Goal: Obtain resource: Download file/media

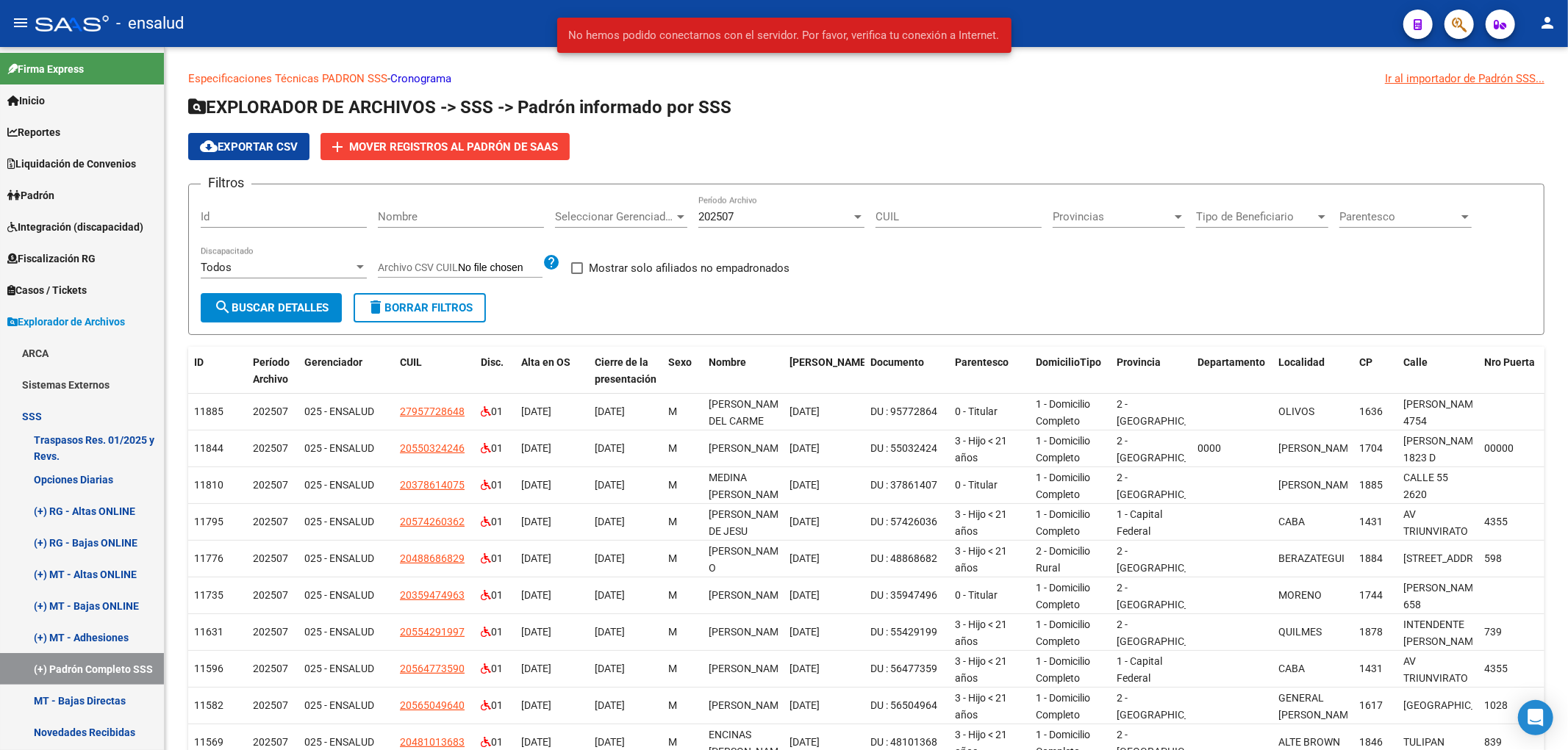
click at [73, 29] on div at bounding box center [72, 23] width 73 height 16
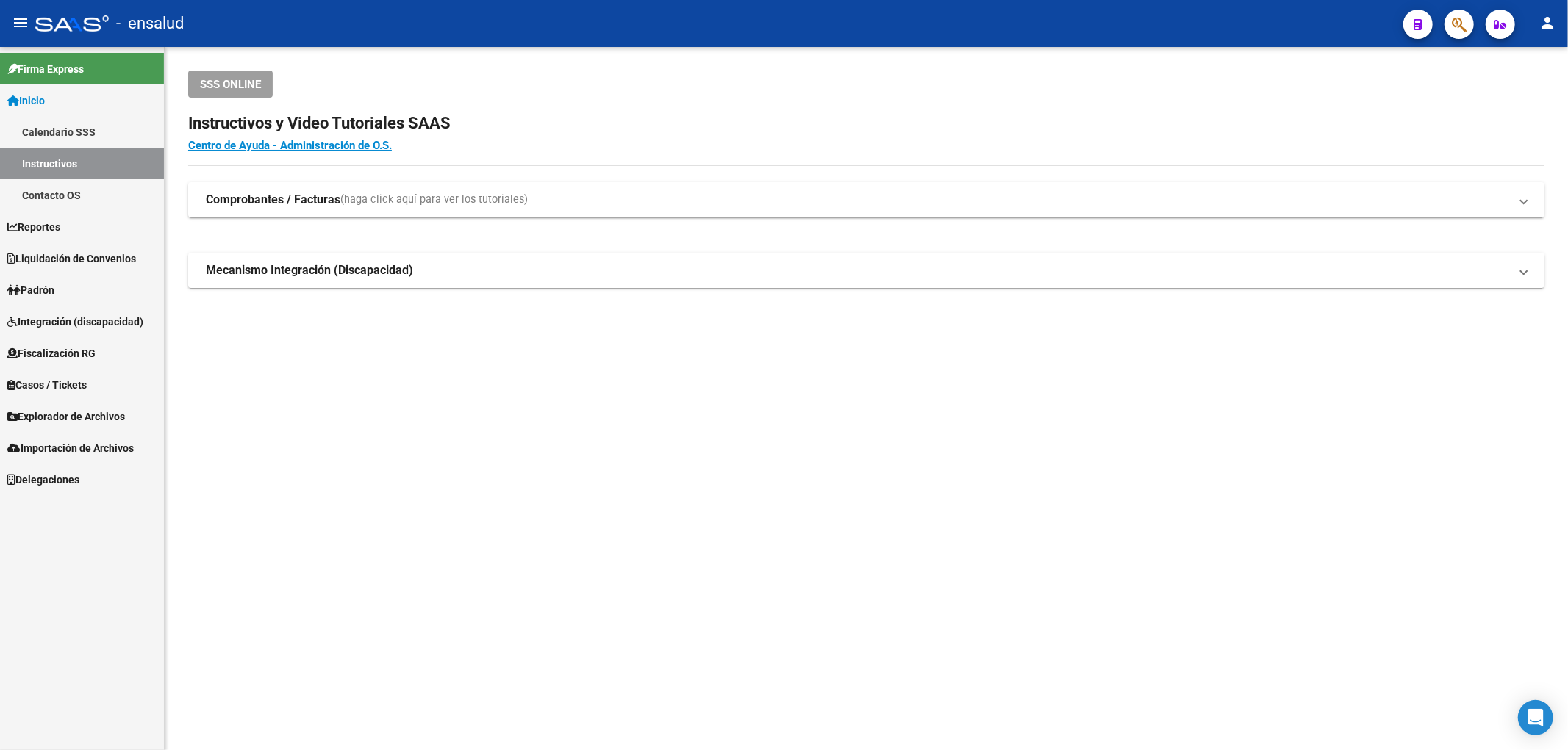
click at [83, 16] on div at bounding box center [72, 23] width 73 height 16
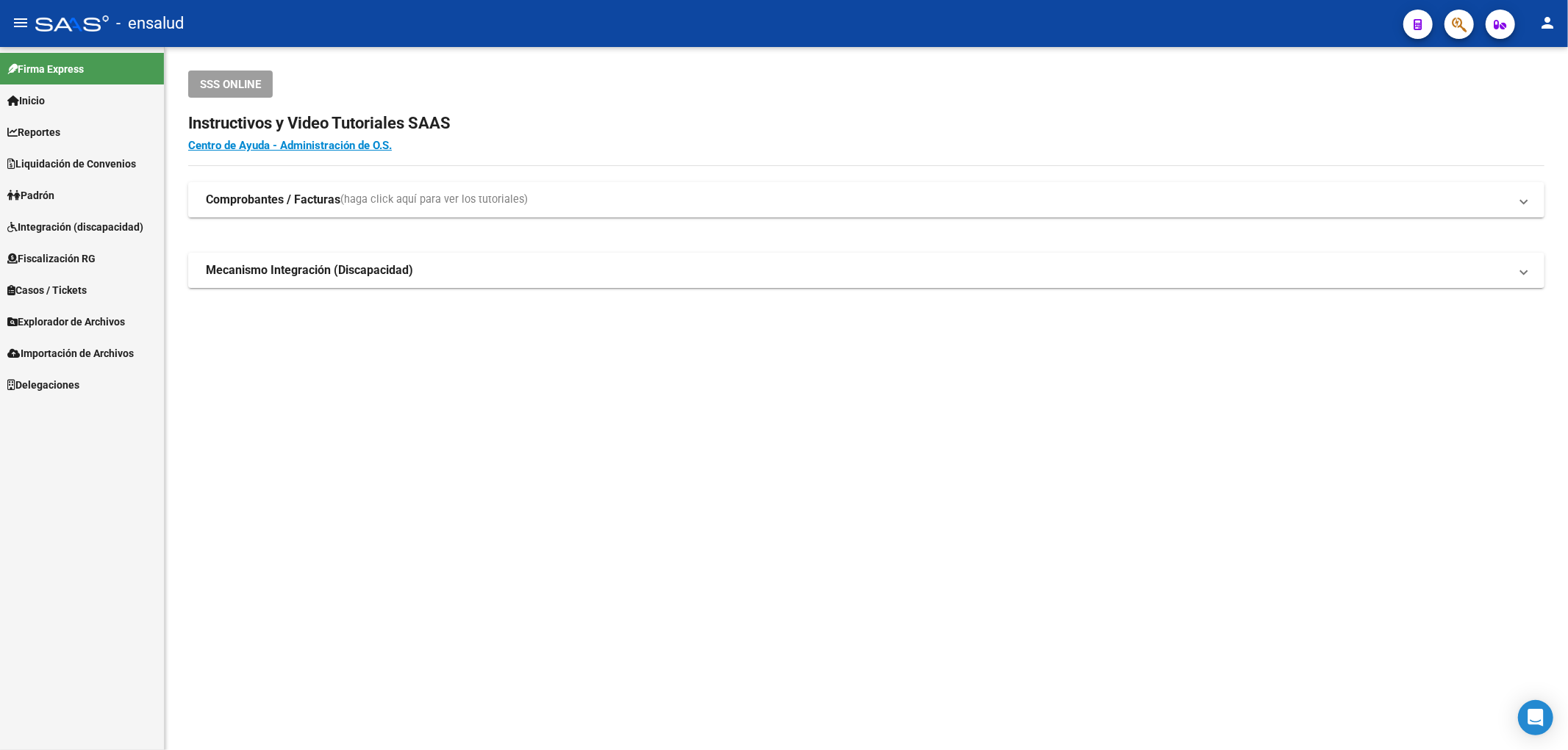
click at [83, 26] on div at bounding box center [72, 23] width 73 height 16
click at [67, 98] on link "Inicio" at bounding box center [82, 100] width 164 height 32
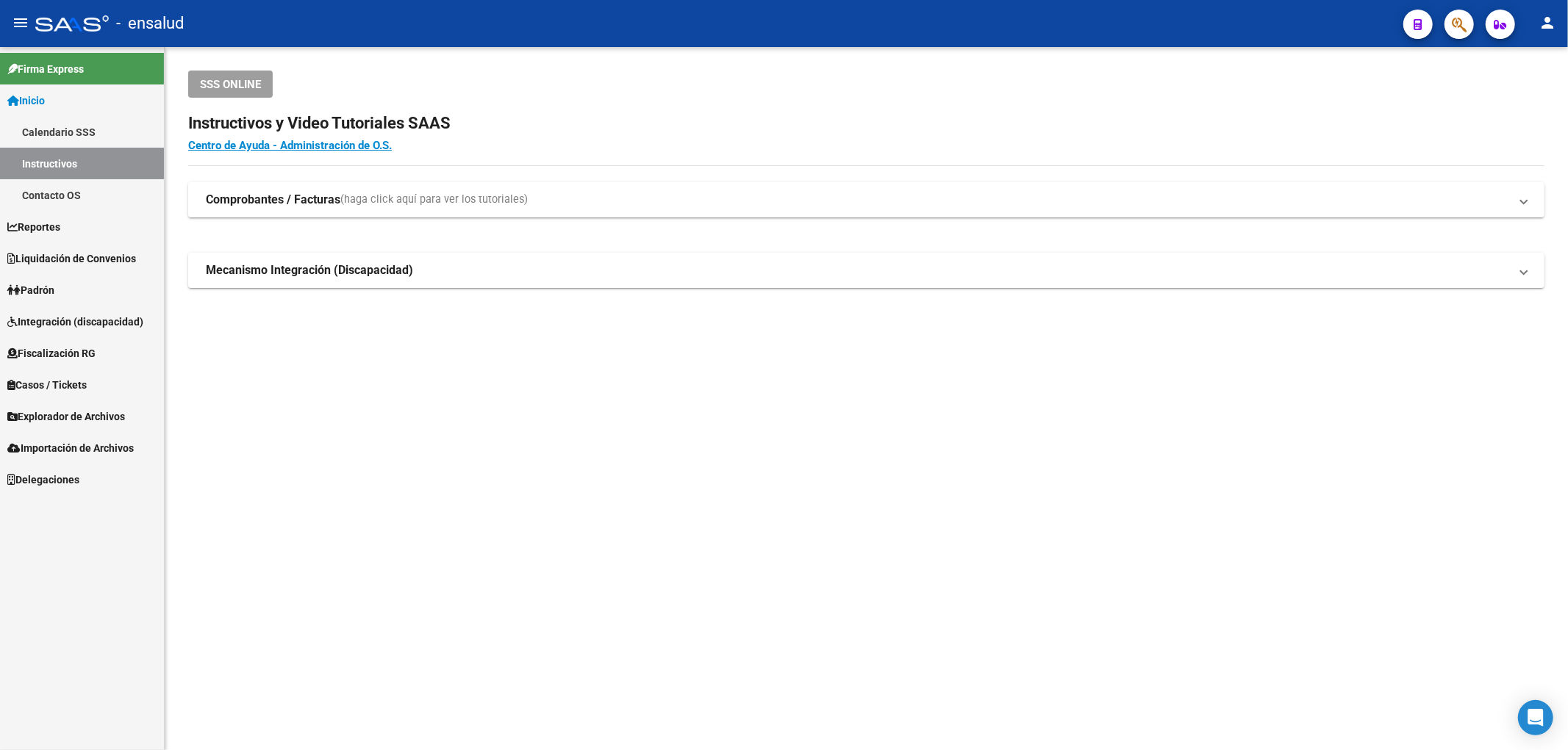
click at [60, 225] on span "Reportes" at bounding box center [34, 226] width 53 height 16
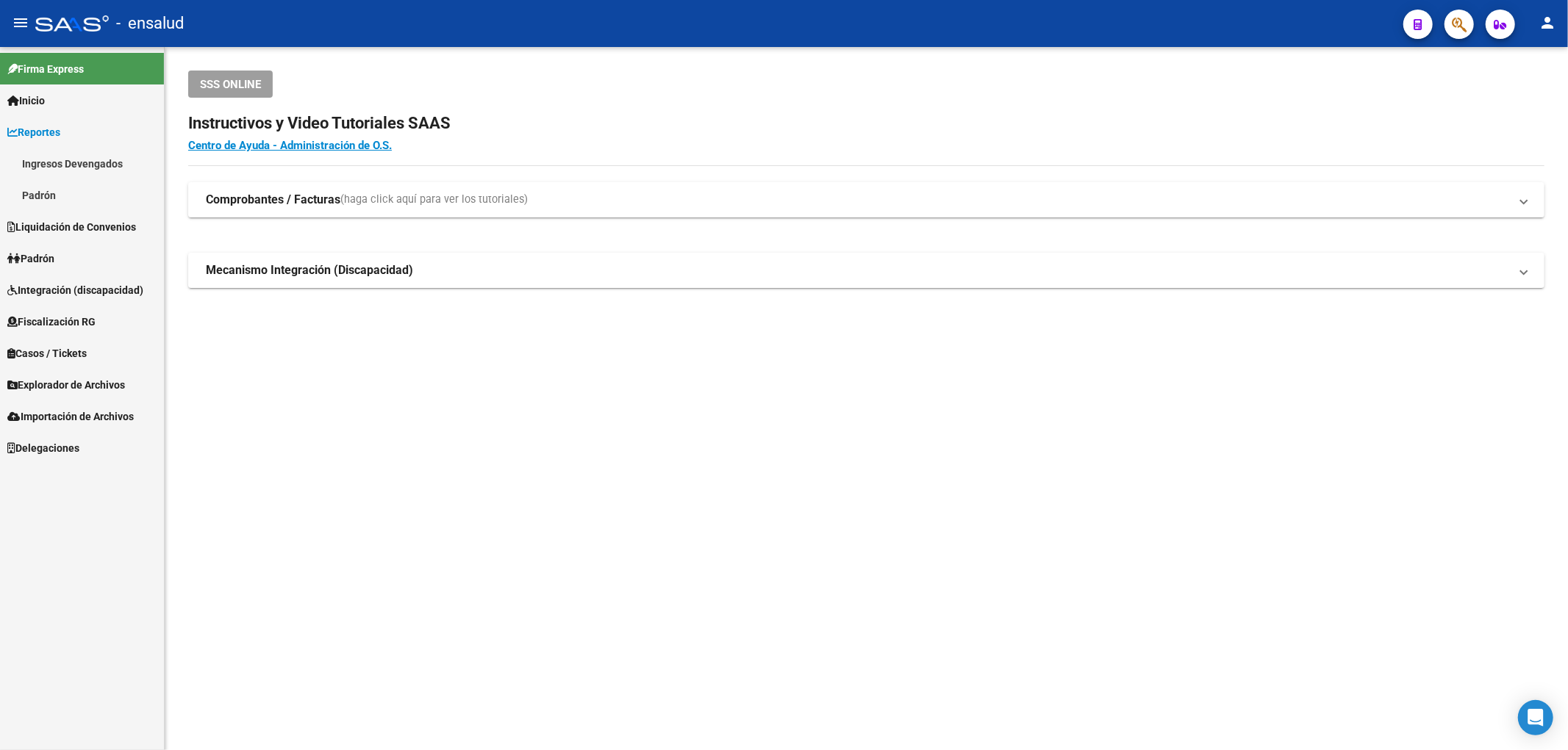
click at [69, 221] on span "Liquidación de Convenios" at bounding box center [72, 226] width 128 height 16
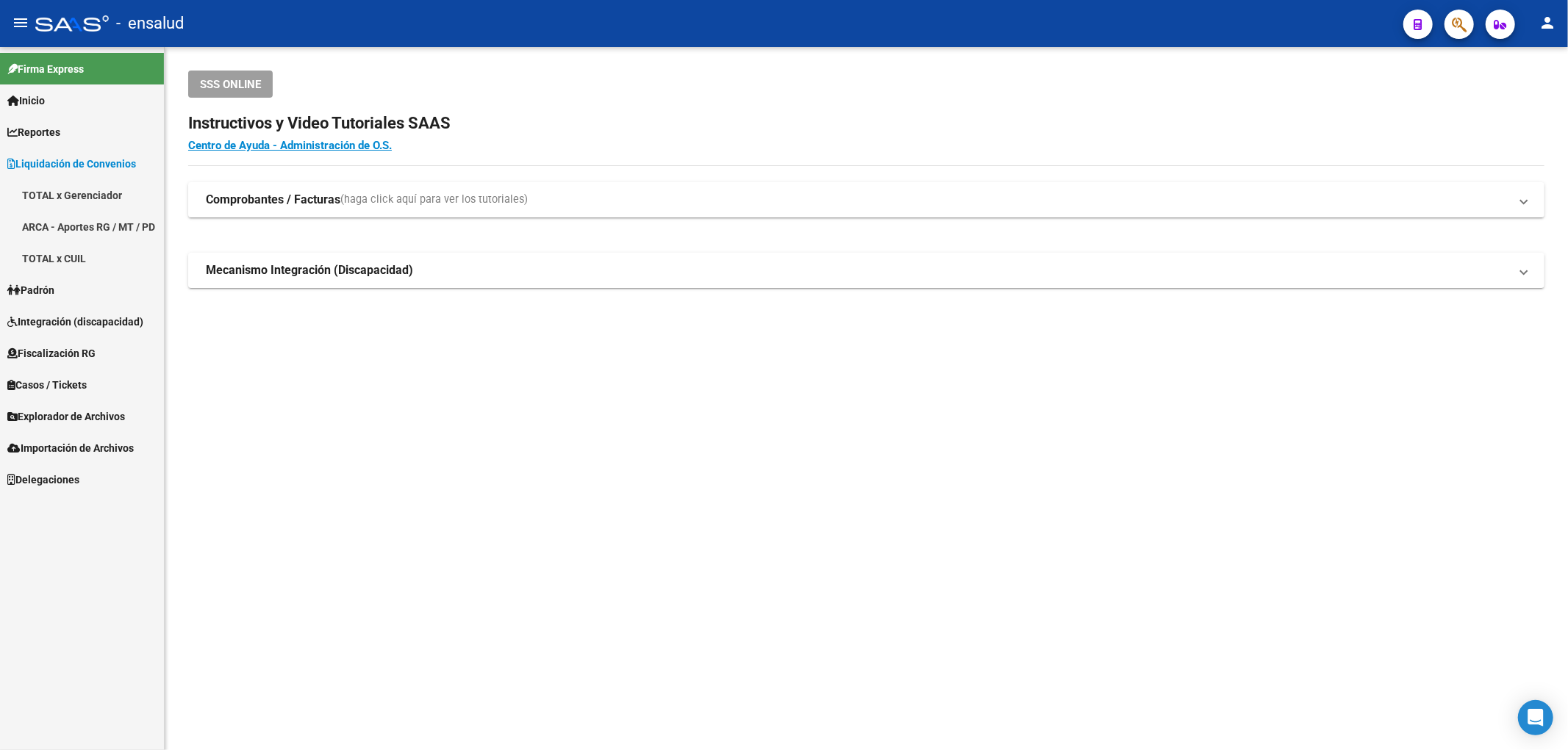
click at [57, 259] on link "TOTAL x CUIL" at bounding box center [82, 258] width 164 height 32
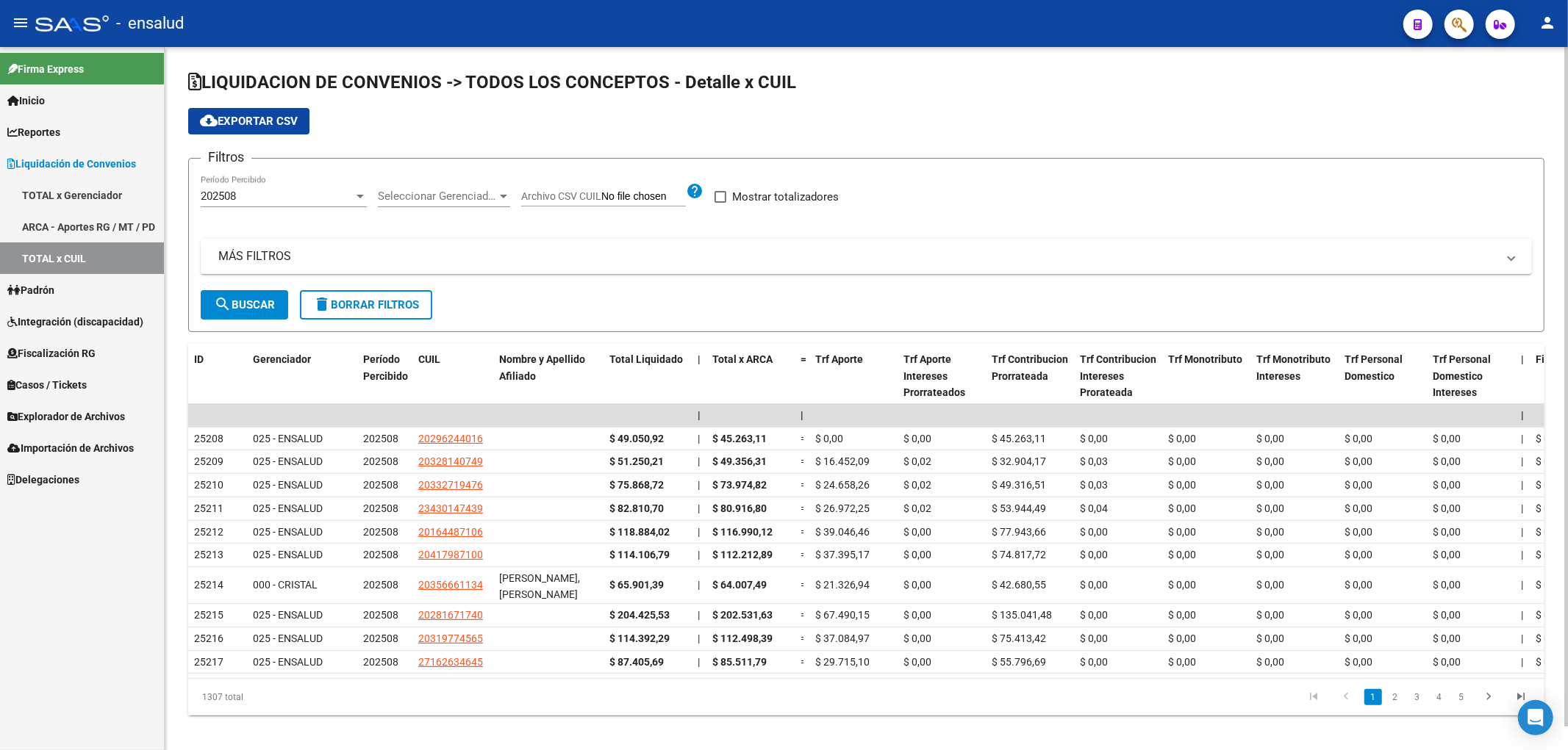
click at [476, 199] on span "Seleccionar Gerenciador" at bounding box center [437, 195] width 119 height 13
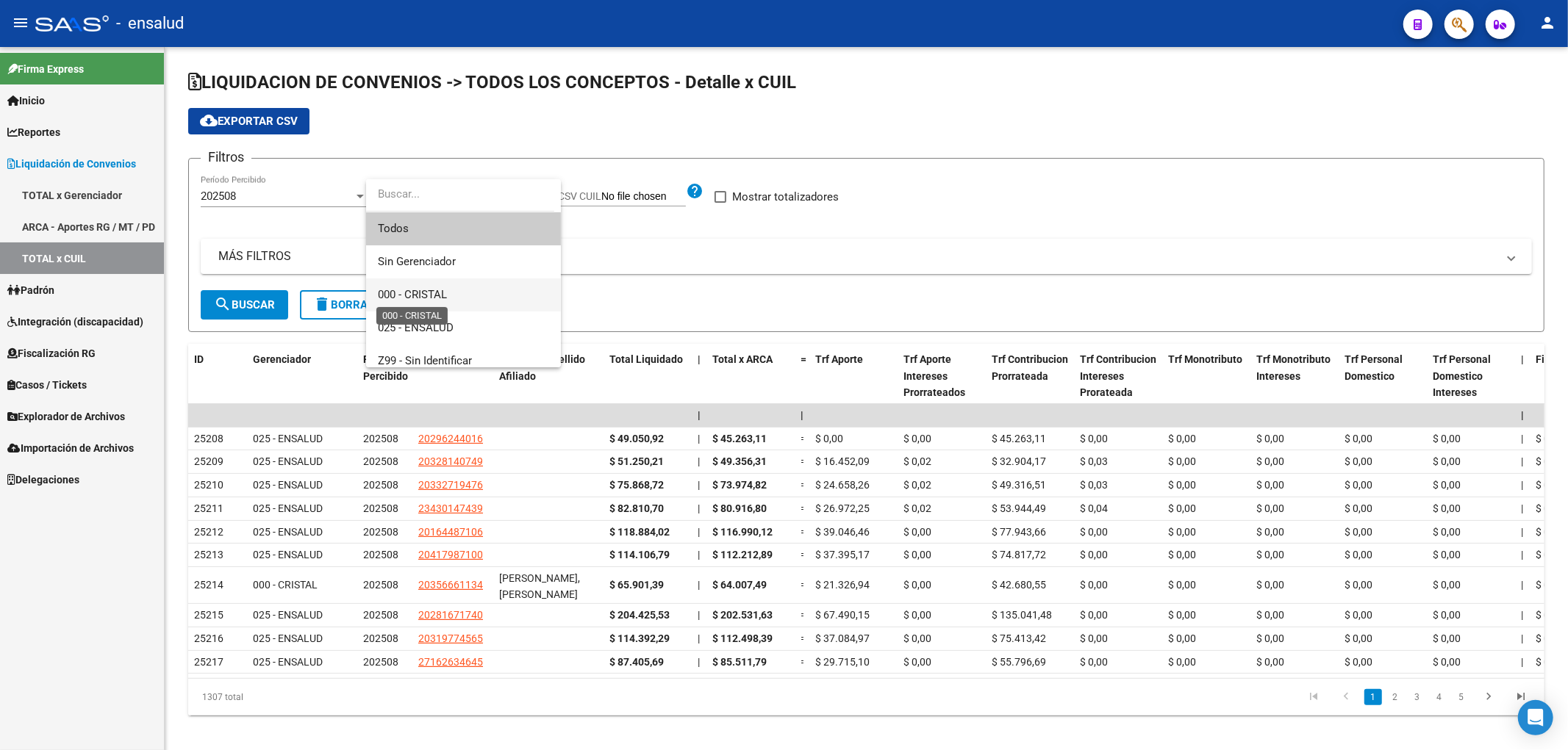
click at [445, 294] on span "000 - CRISTAL" at bounding box center [412, 294] width 69 height 13
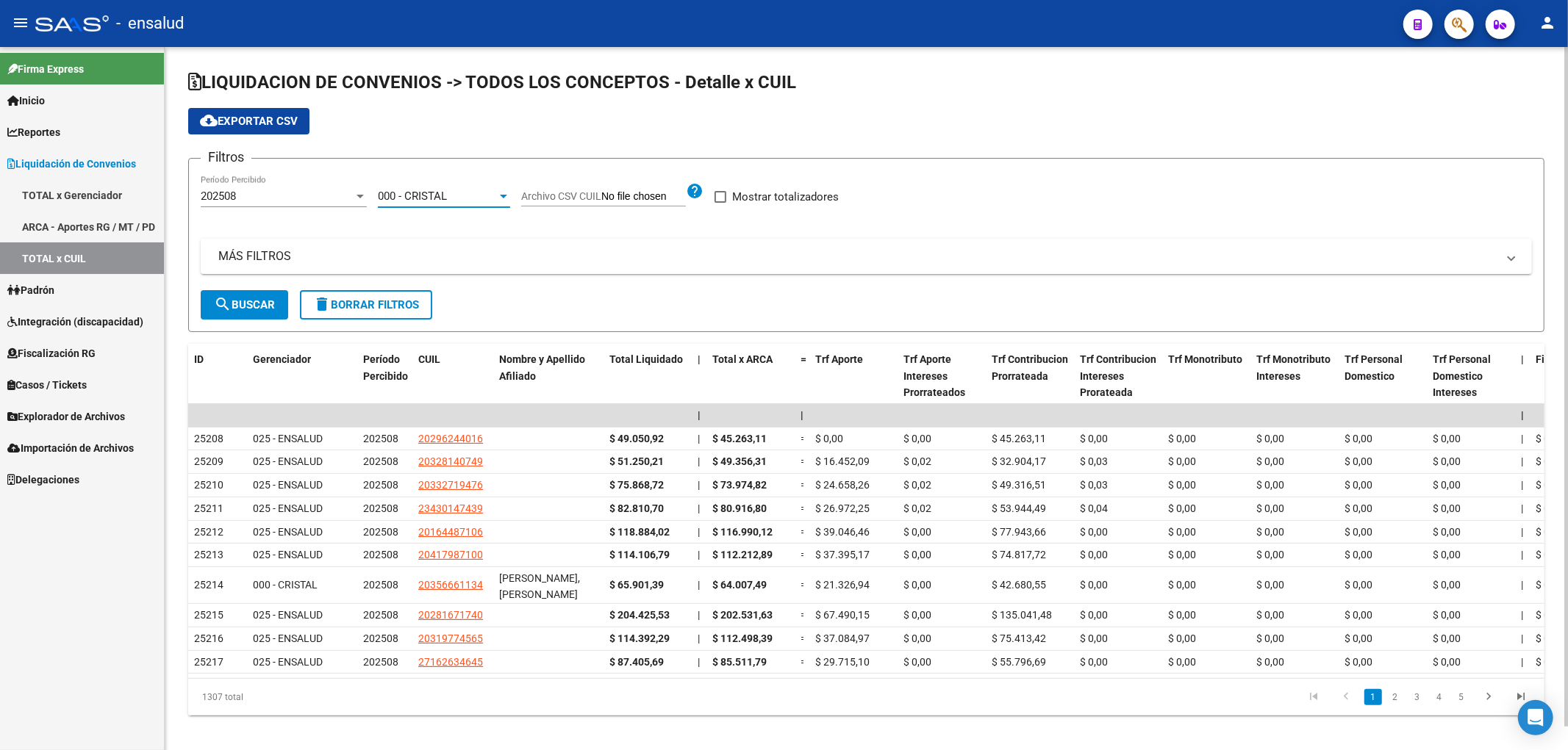
click at [243, 302] on span "search Buscar" at bounding box center [244, 304] width 61 height 13
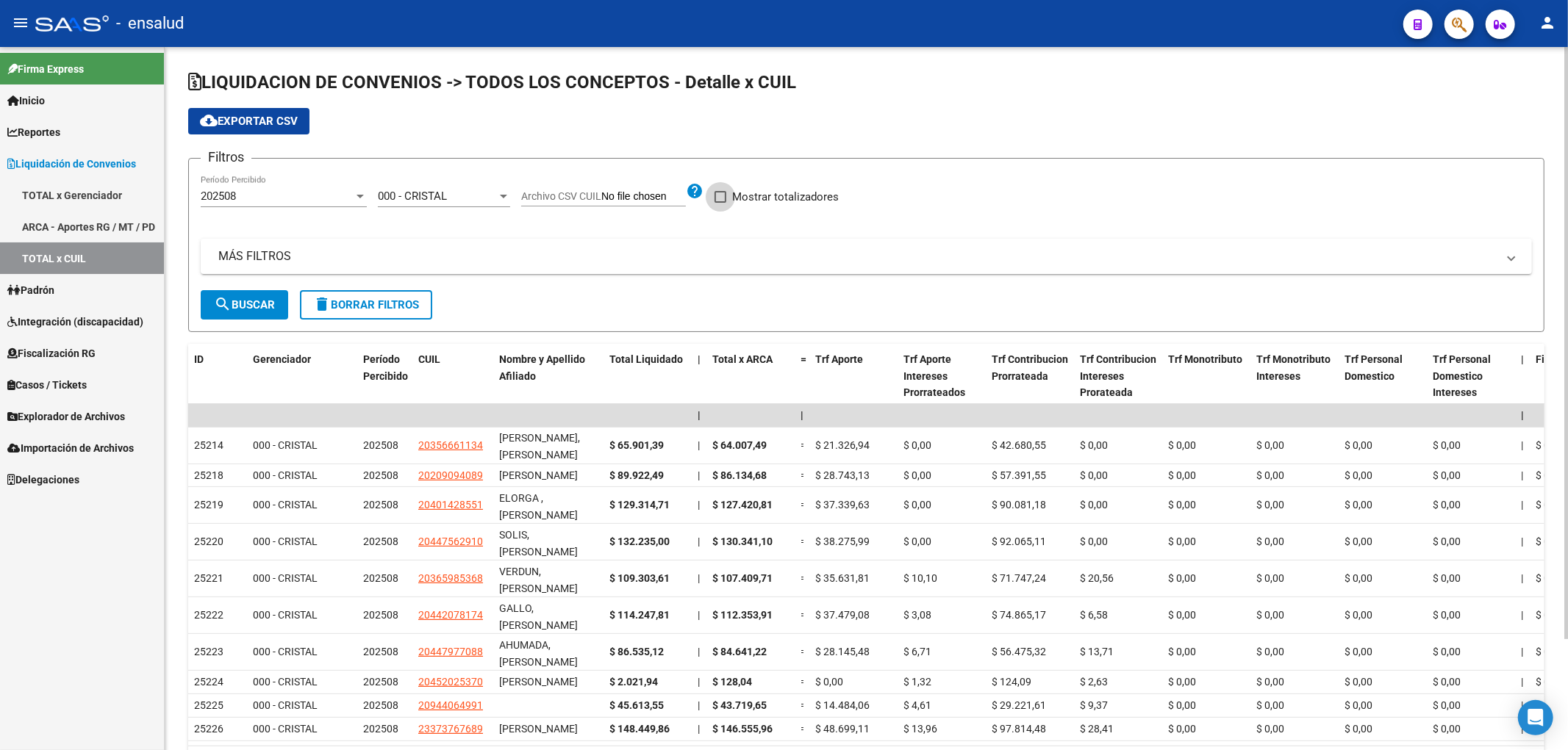
click at [730, 192] on label "Mostrar totalizadores" at bounding box center [777, 197] width 124 height 18
click at [720, 203] on input "Mostrar totalizadores" at bounding box center [719, 203] width 1 height 1
checkbox input "true"
click at [272, 299] on span "search Buscar" at bounding box center [244, 304] width 61 height 13
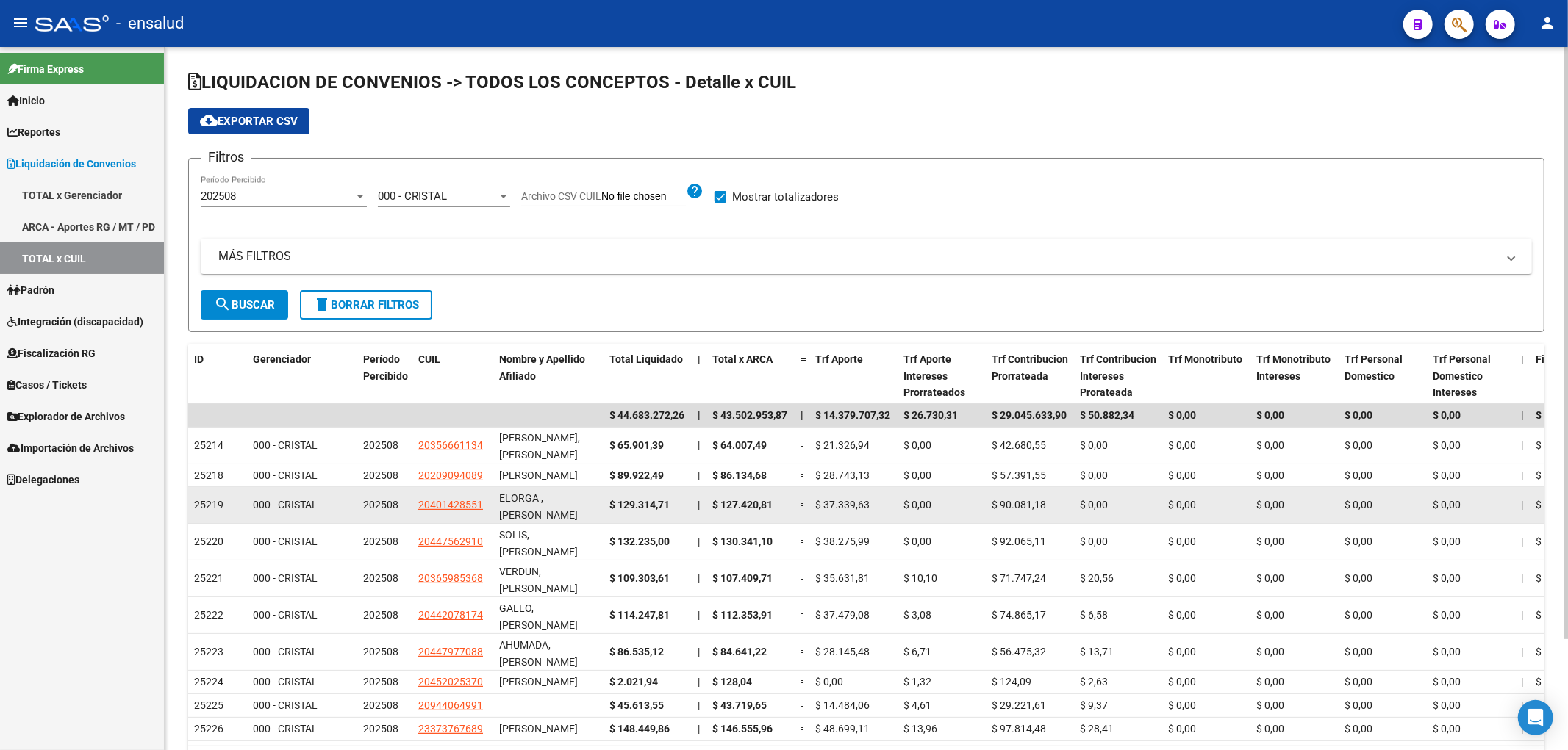
scroll to position [131, 0]
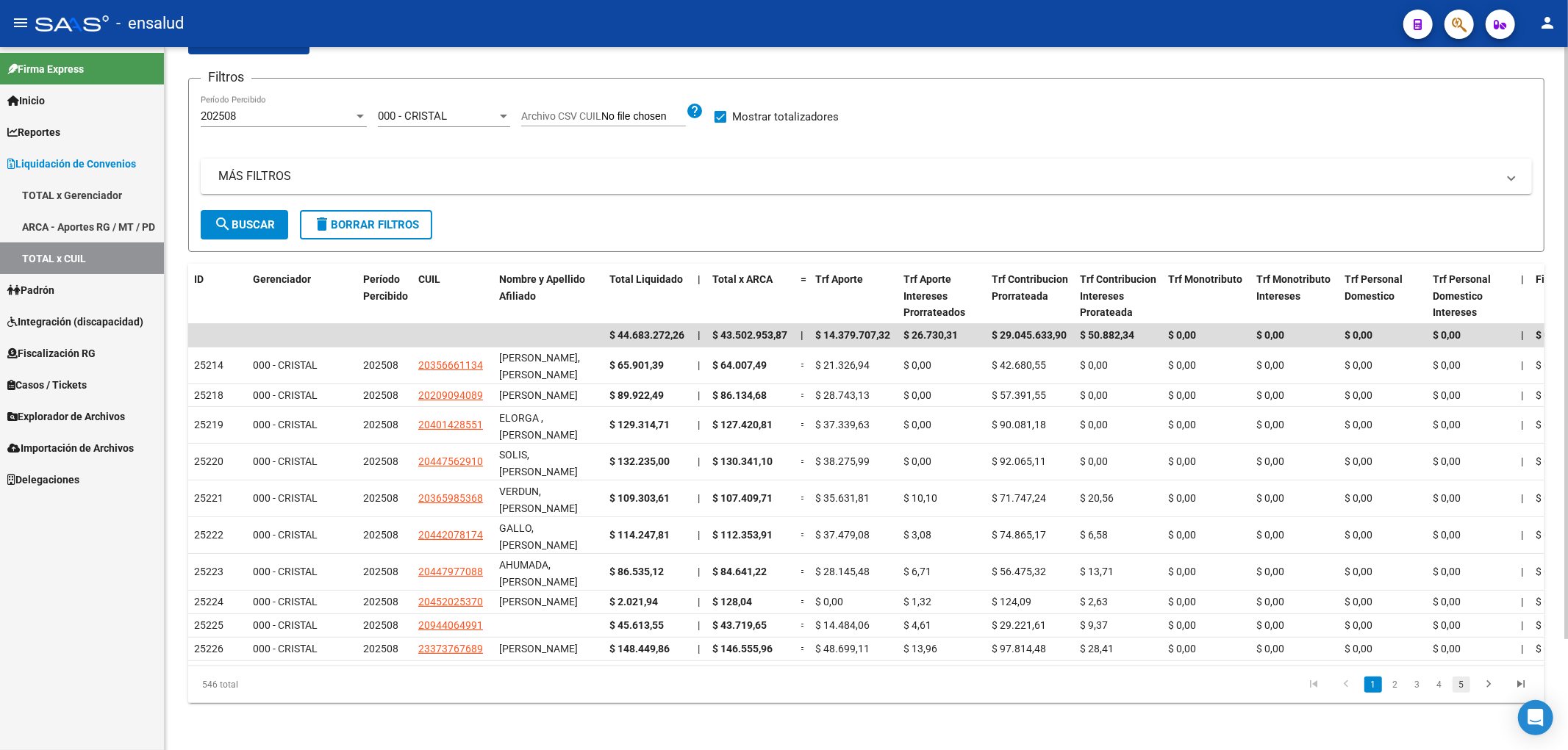
click at [1468, 687] on link "5" at bounding box center [1461, 684] width 18 height 16
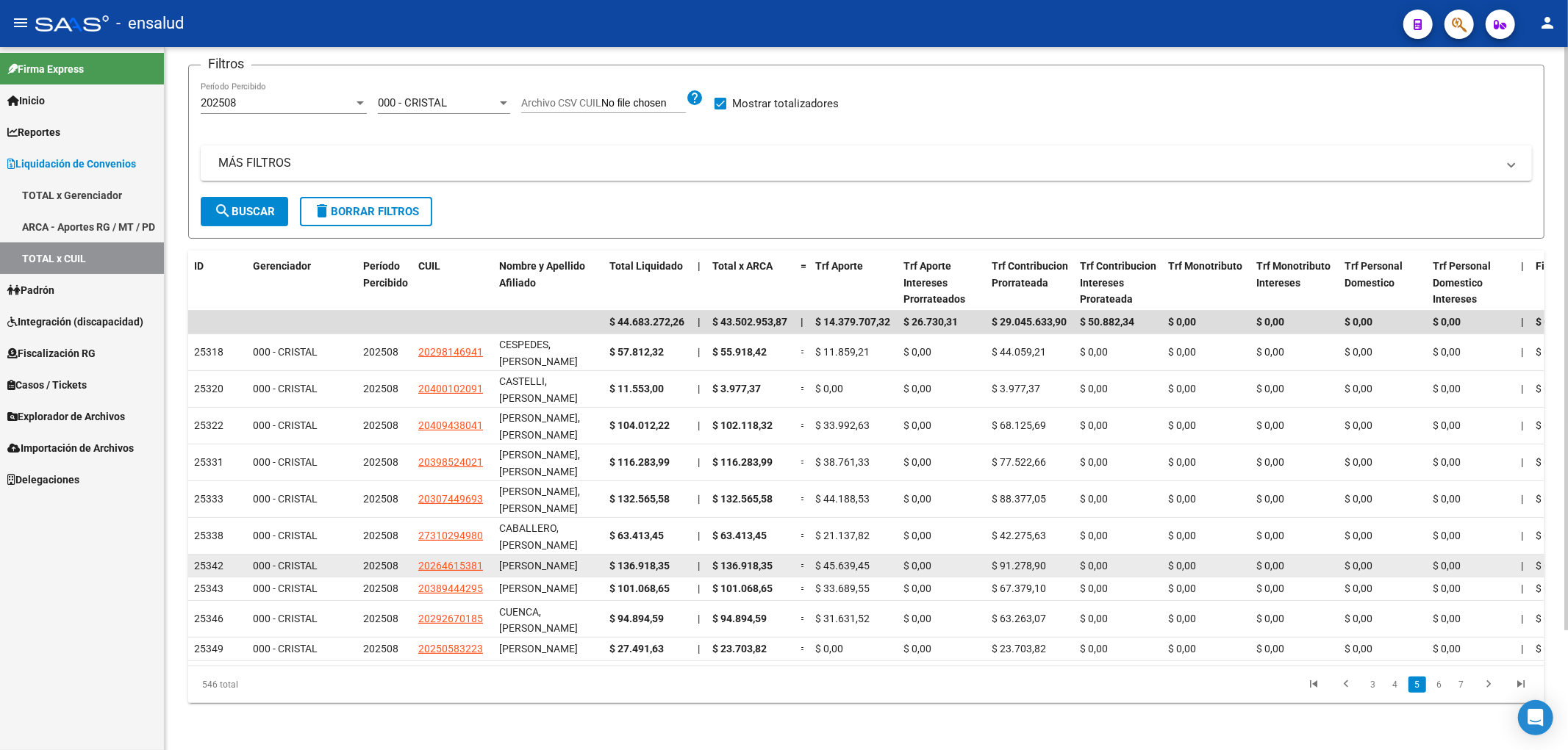
scroll to position [0, 0]
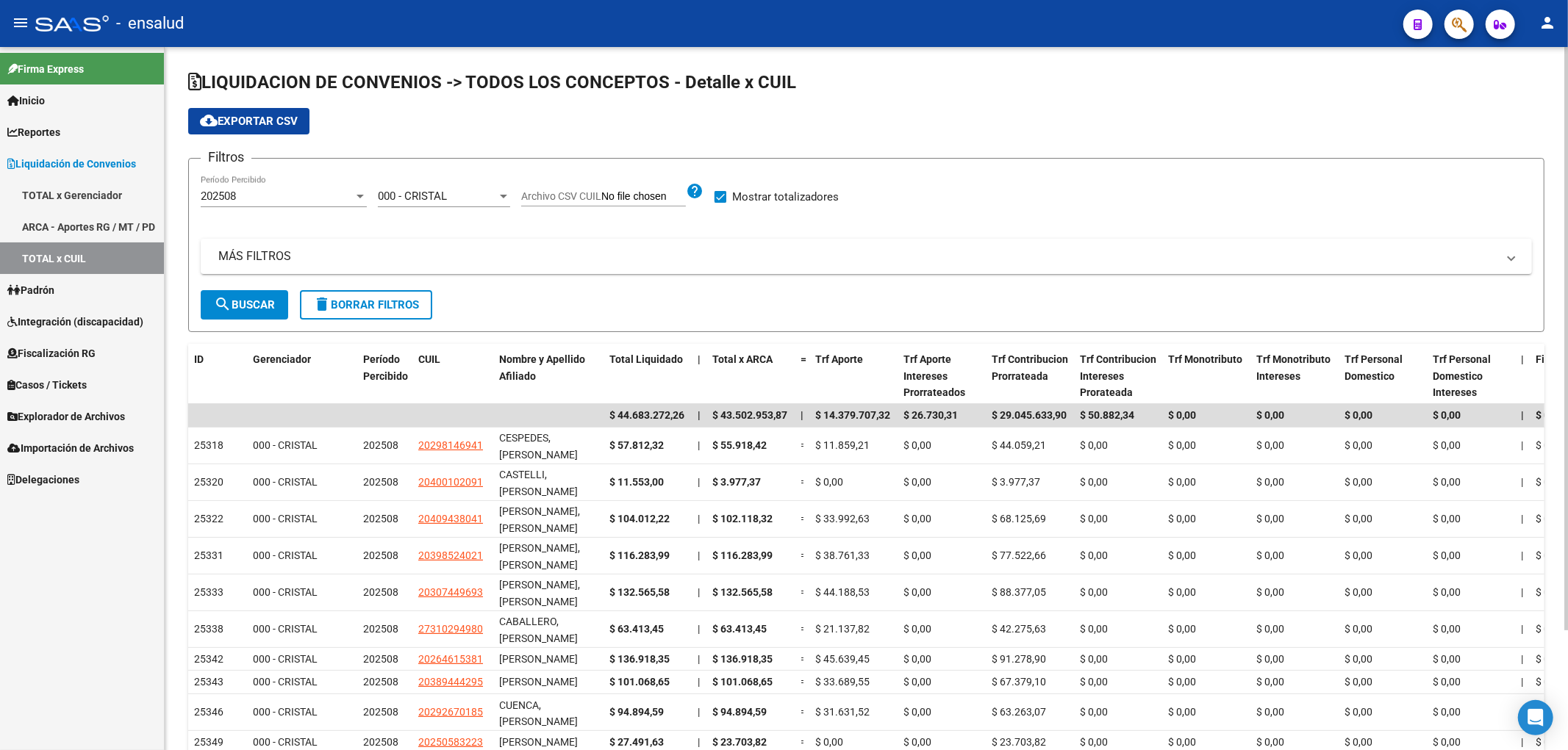
click at [237, 309] on span "search Buscar" at bounding box center [244, 304] width 61 height 13
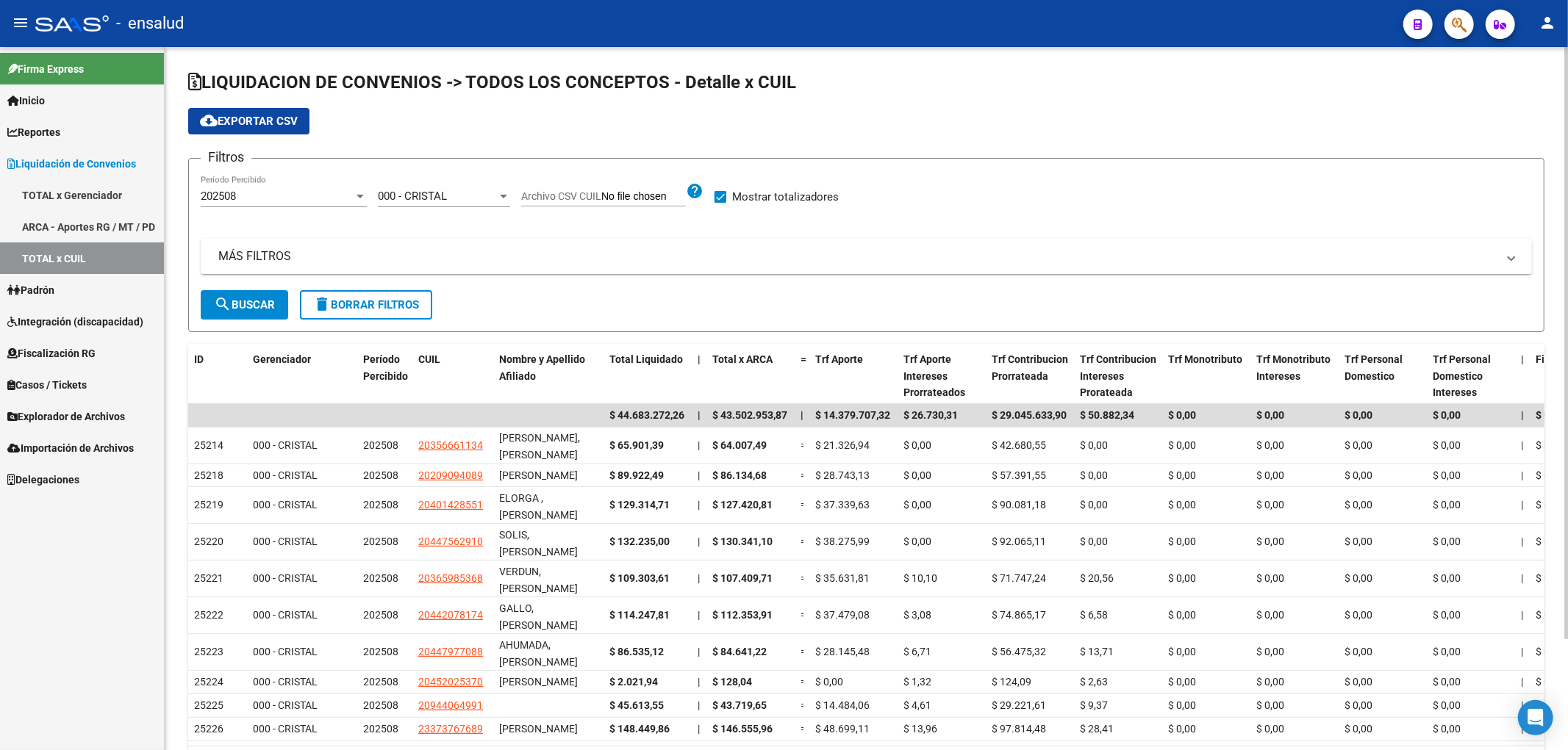
click at [254, 130] on button "cloud_download Exportar CSV" at bounding box center [249, 121] width 121 height 26
click at [86, 194] on link "TOTAL x Gerenciador" at bounding box center [82, 195] width 164 height 32
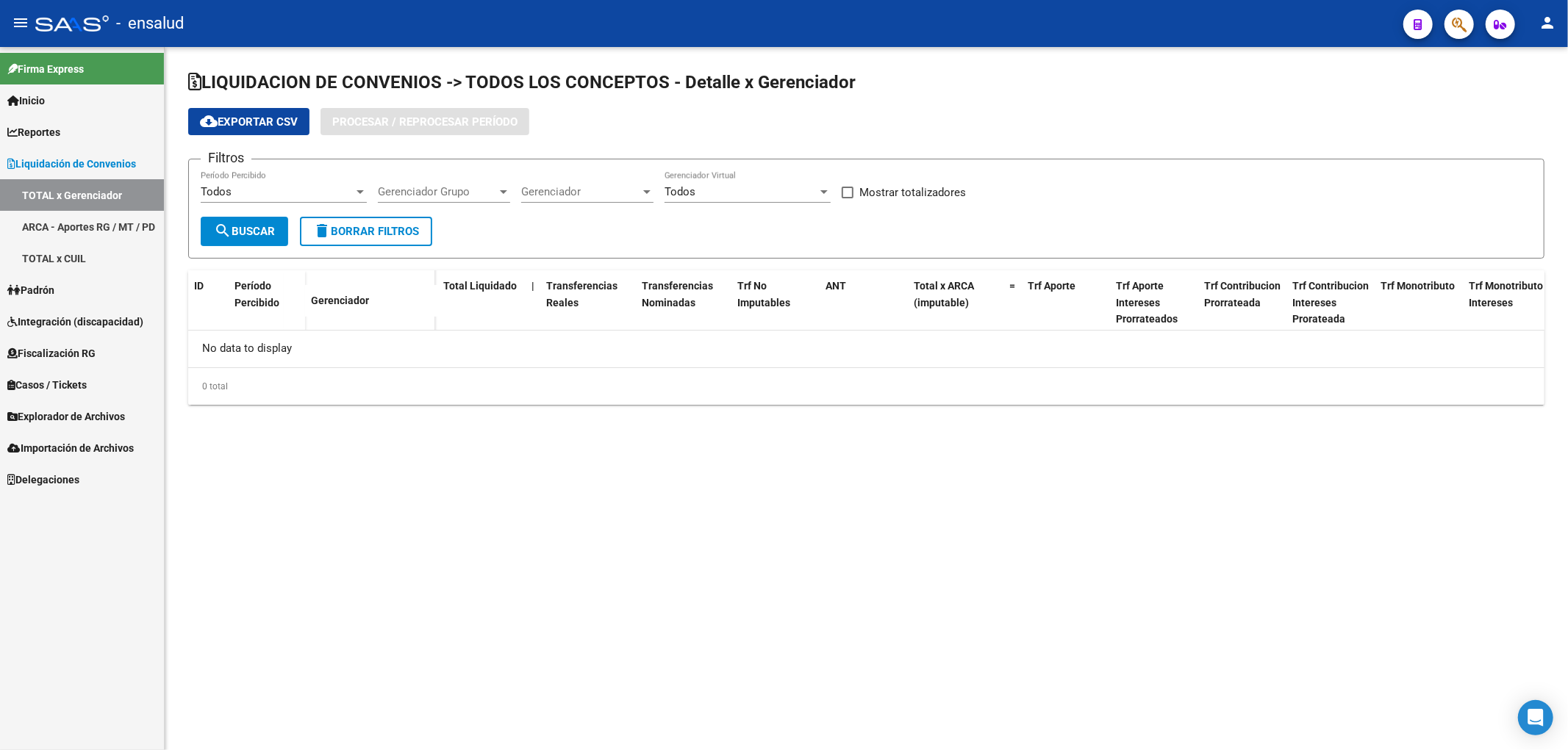
checkbox input "true"
